Goal: Information Seeking & Learning: Learn about a topic

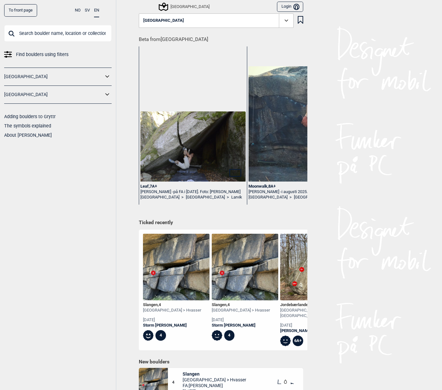
click at [206, 163] on img at bounding box center [192, 146] width 105 height 70
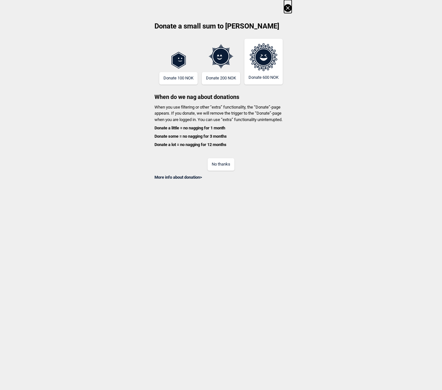
click at [288, 8] on icon at bounding box center [288, 8] width 4 height 4
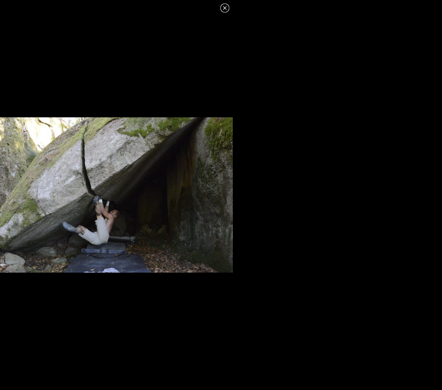
click at [69, 92] on div at bounding box center [116, 195] width 233 height 366
click at [223, 8] on icon at bounding box center [225, 8] width 8 height 8
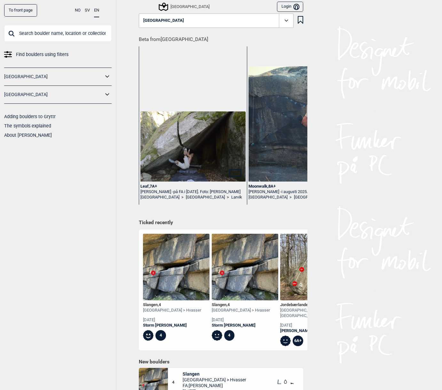
click at [150, 186] on div "Leaf , 7A+" at bounding box center [192, 186] width 105 height 5
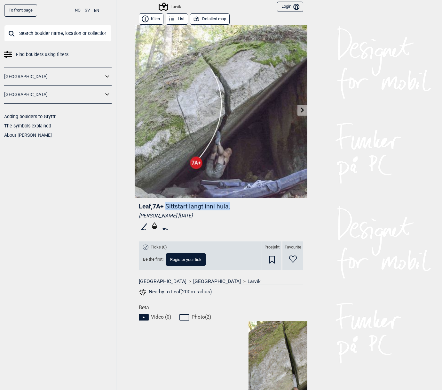
drag, startPoint x: 168, startPoint y: 207, endPoint x: 240, endPoint y: 206, distance: 72.3
click at [240, 206] on header "Leaf , 7A+ Sittstart langt inni hula." at bounding box center [221, 206] width 164 height 8
copy p "Sittstart langt inni hula."
drag, startPoint x: 139, startPoint y: 216, endPoint x: 174, endPoint y: 217, distance: 34.9
click at [174, 217] on div "[PERSON_NAME] [DATE]" at bounding box center [221, 215] width 164 height 6
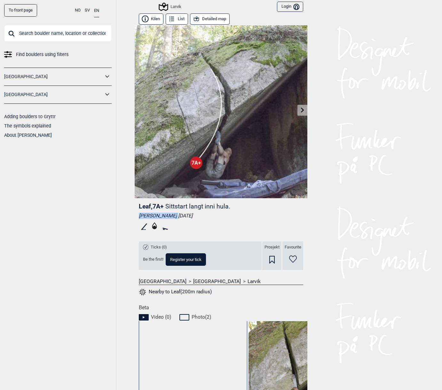
copy div "[PERSON_NAME]"
click at [34, 13] on link "To front page" at bounding box center [20, 10] width 33 height 12
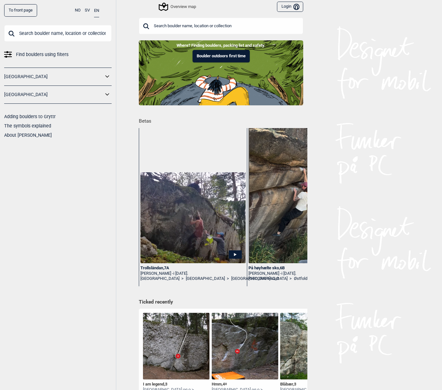
click at [107, 74] on icon at bounding box center [107, 76] width 8 height 9
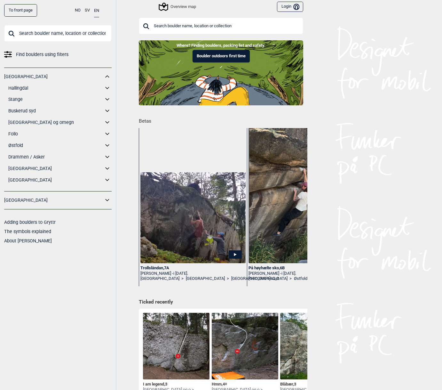
click at [23, 167] on link "[GEOGRAPHIC_DATA]" at bounding box center [55, 168] width 95 height 9
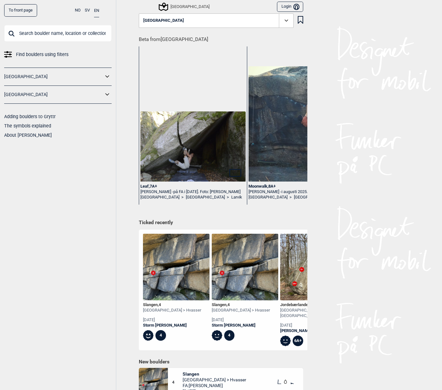
click at [109, 73] on icon at bounding box center [107, 76] width 8 height 9
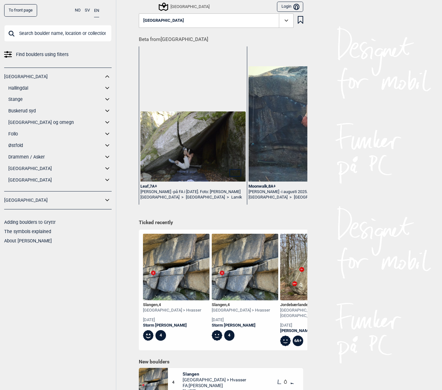
click at [17, 180] on link "[GEOGRAPHIC_DATA]" at bounding box center [55, 179] width 95 height 9
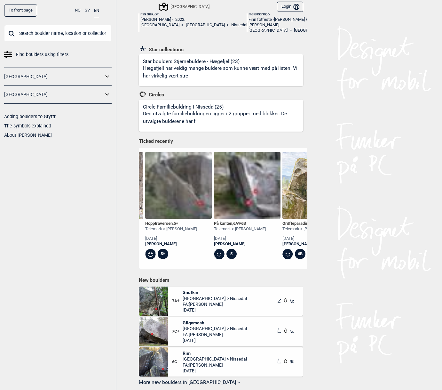
scroll to position [0, 271]
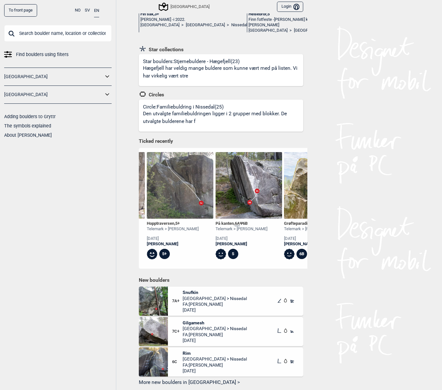
click at [173, 243] on div "[PERSON_NAME]" at bounding box center [173, 243] width 52 height 5
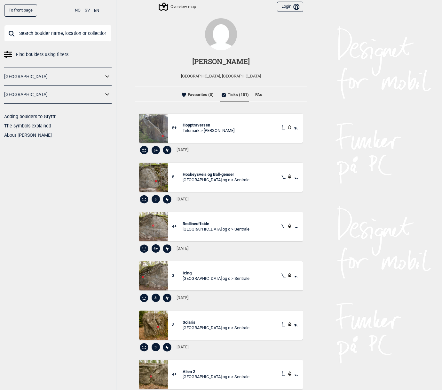
click at [264, 91] on ul "Favourites (0) Ticks (151) FAs" at bounding box center [221, 94] width 173 height 16
click at [257, 98] on li "FAs" at bounding box center [258, 95] width 7 height 13
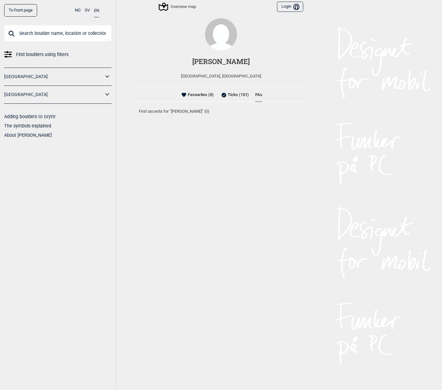
click at [18, 12] on link "To front page" at bounding box center [20, 10] width 33 height 12
